Goal: Task Accomplishment & Management: Complete application form

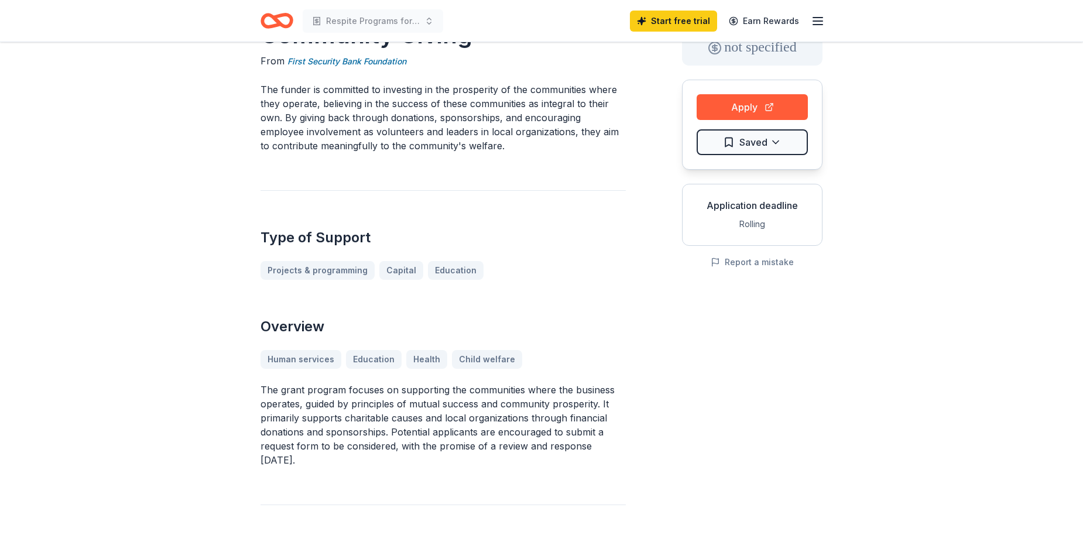
scroll to position [113, 0]
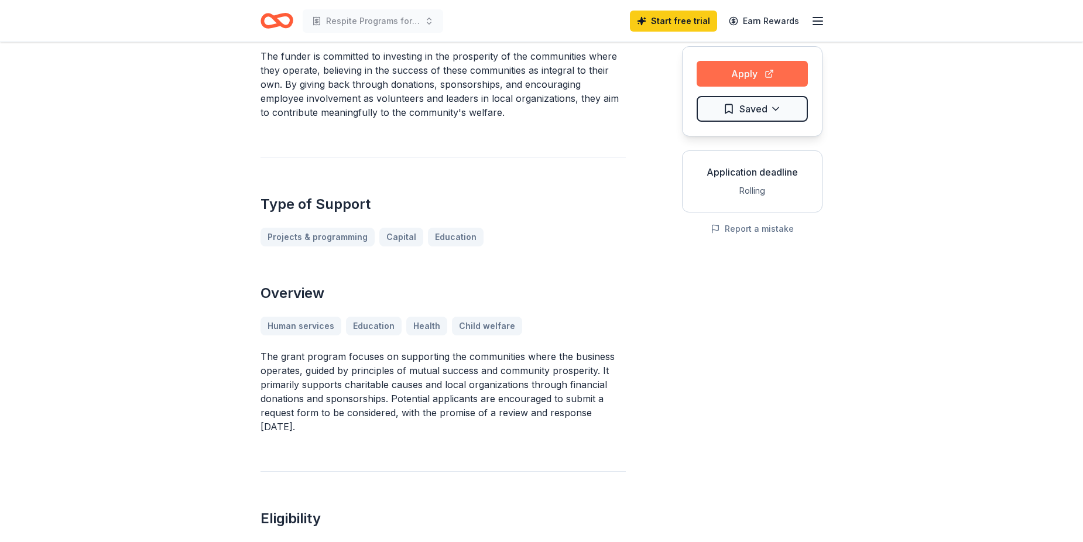
click at [751, 74] on button "Apply" at bounding box center [752, 74] width 111 height 26
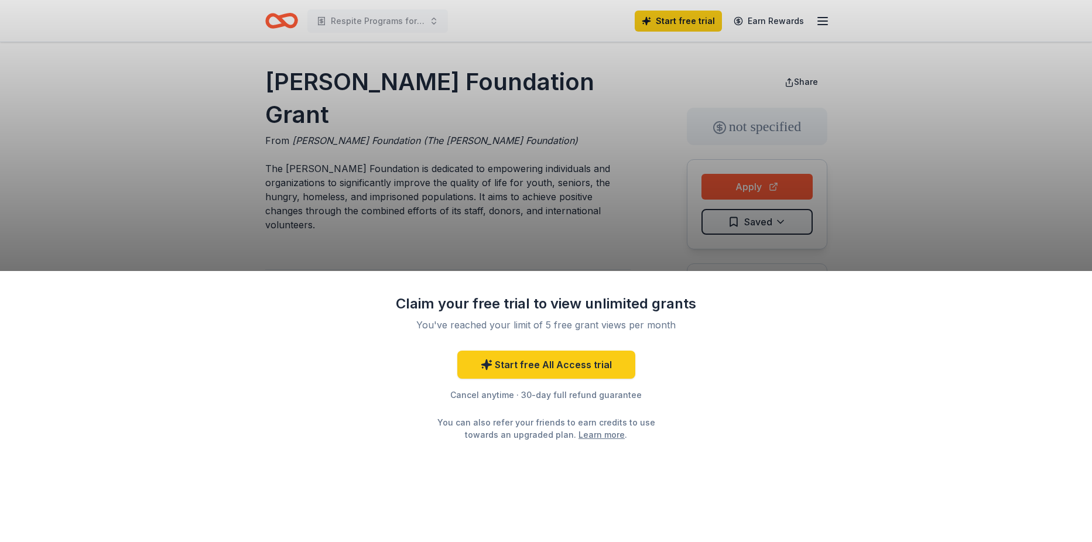
click at [745, 184] on div "Claim your free trial to view unlimited grants You've reached your limit of 5 f…" at bounding box center [546, 271] width 1092 height 542
click at [927, 201] on div "Claim your free trial to view unlimited grants You've reached your limit of 5 f…" at bounding box center [546, 271] width 1092 height 542
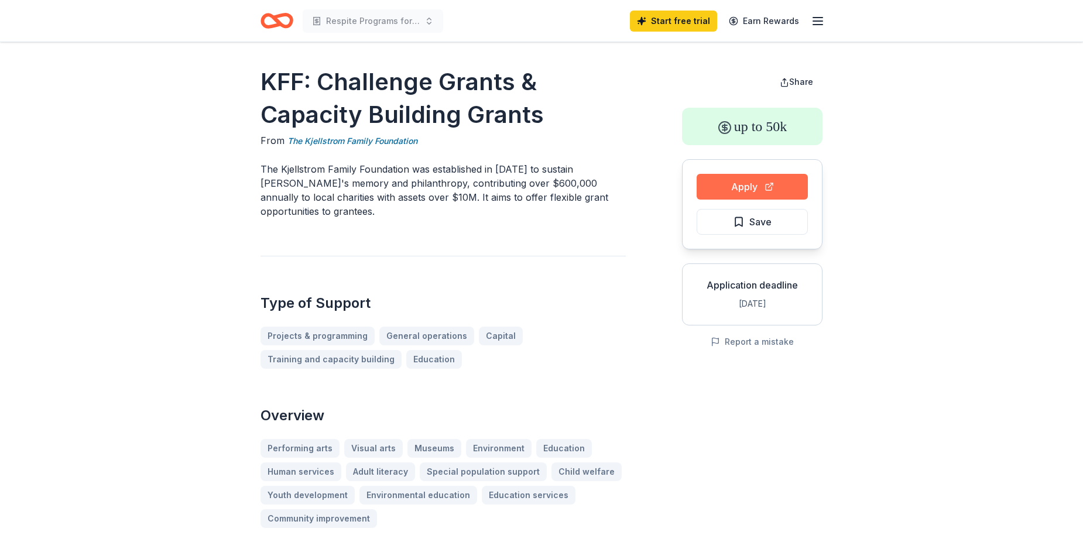
click at [733, 186] on button "Apply" at bounding box center [752, 187] width 111 height 26
